Goal: Navigation & Orientation: Go to known website

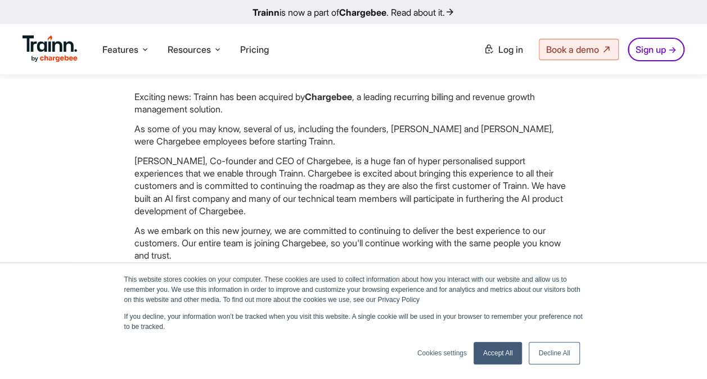
scroll to position [180, 0]
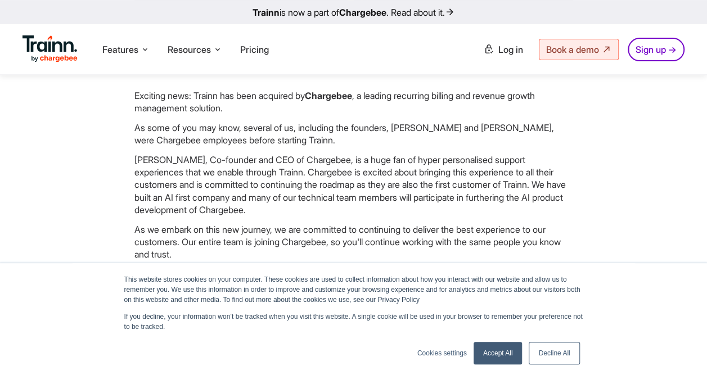
click at [233, 154] on p "[PERSON_NAME], Co-founder and CEO of Chargebee, is a huge fan of hyper personal…" at bounding box center [353, 184] width 438 height 63
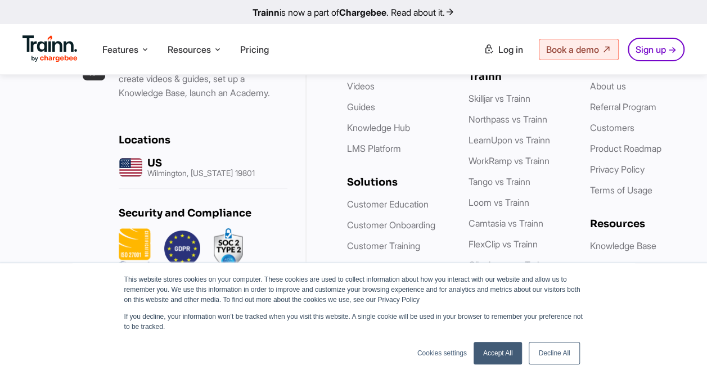
scroll to position [2187, 0]
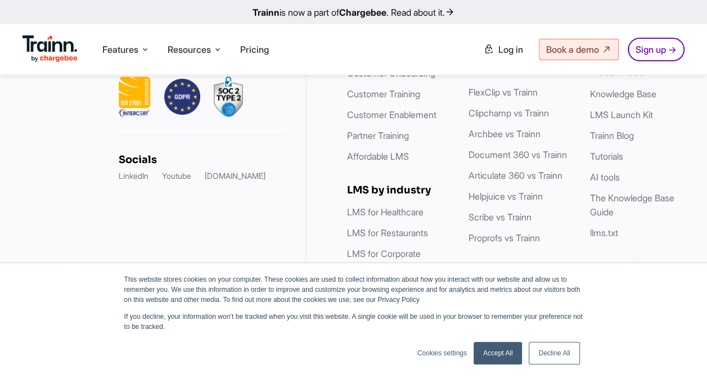
click at [531, 354] on link "Decline All" at bounding box center [553, 353] width 51 height 22
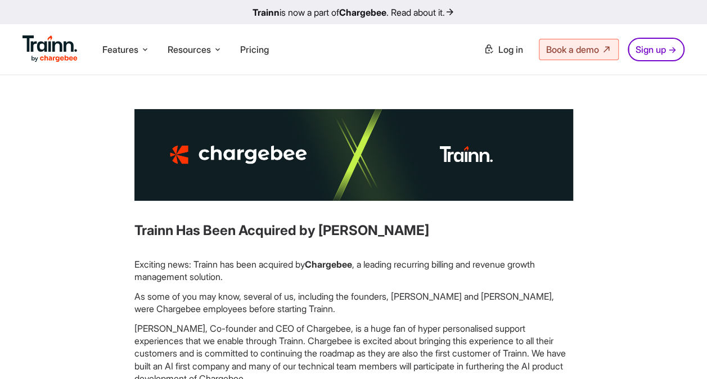
scroll to position [0, 0]
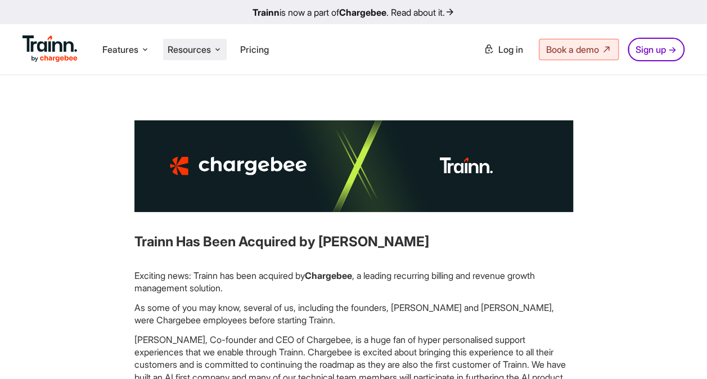
click at [210, 46] on span "Resources" at bounding box center [189, 49] width 43 height 12
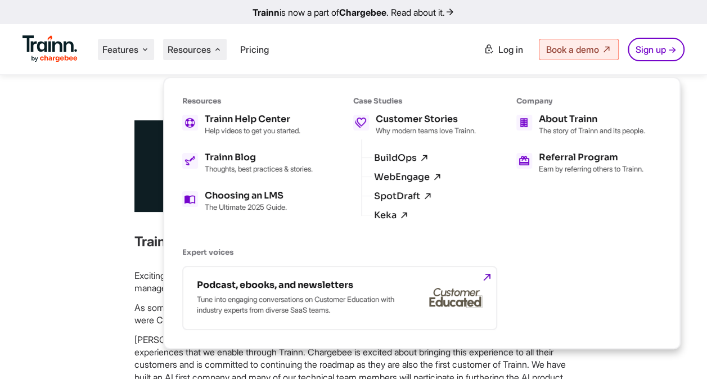
click at [130, 50] on span "Features" at bounding box center [120, 49] width 36 height 12
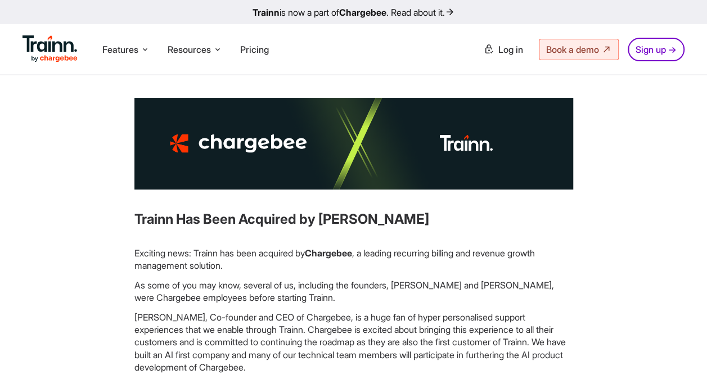
scroll to position [23, 0]
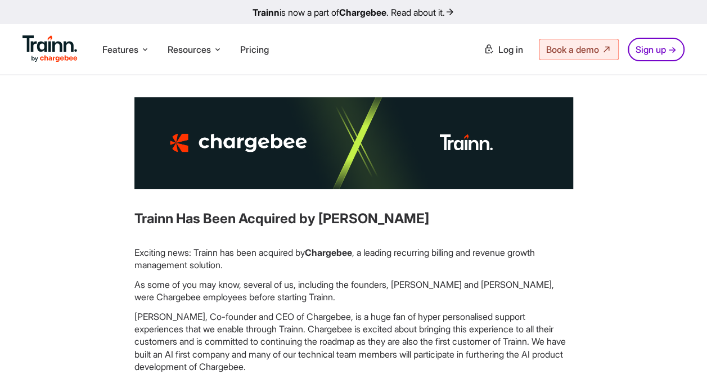
click at [175, 297] on p "As some of you may know, several of us, including the founders, [PERSON_NAME] a…" at bounding box center [353, 290] width 438 height 25
drag, startPoint x: 137, startPoint y: 293, endPoint x: 438, endPoint y: 277, distance: 301.7
click at [438, 277] on div "Exciting news: Trainn has been acquired by [PERSON_NAME] , a leading recurring …" at bounding box center [353, 383] width 438 height 274
click at [35, 53] on img at bounding box center [49, 48] width 55 height 27
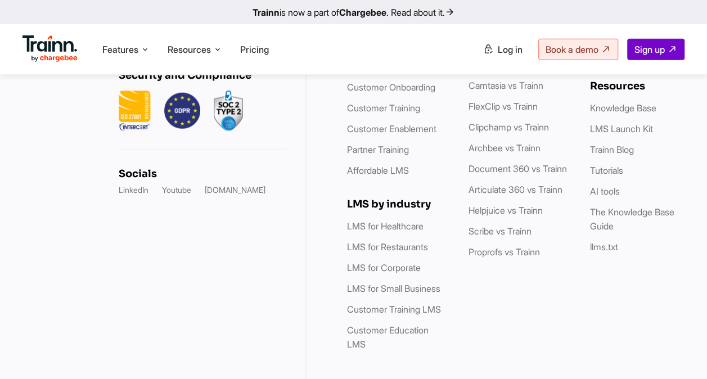
scroll to position [3502, 0]
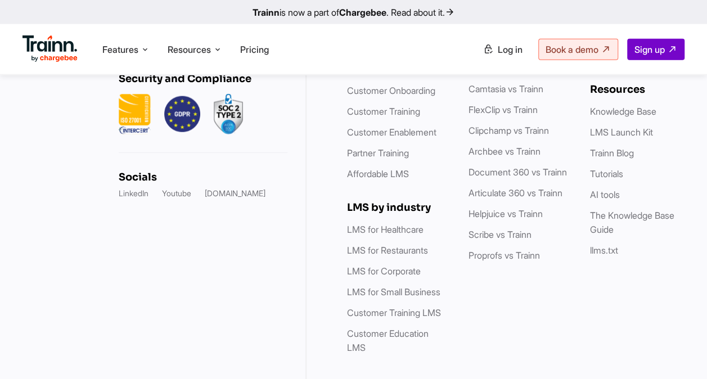
click at [127, 199] on div "Socials LinkedIn Youtube [DOMAIN_NAME]" at bounding box center [203, 185] width 169 height 28
click at [127, 199] on link "LinkedIn" at bounding box center [134, 193] width 30 height 11
